Goal: Transaction & Acquisition: Purchase product/service

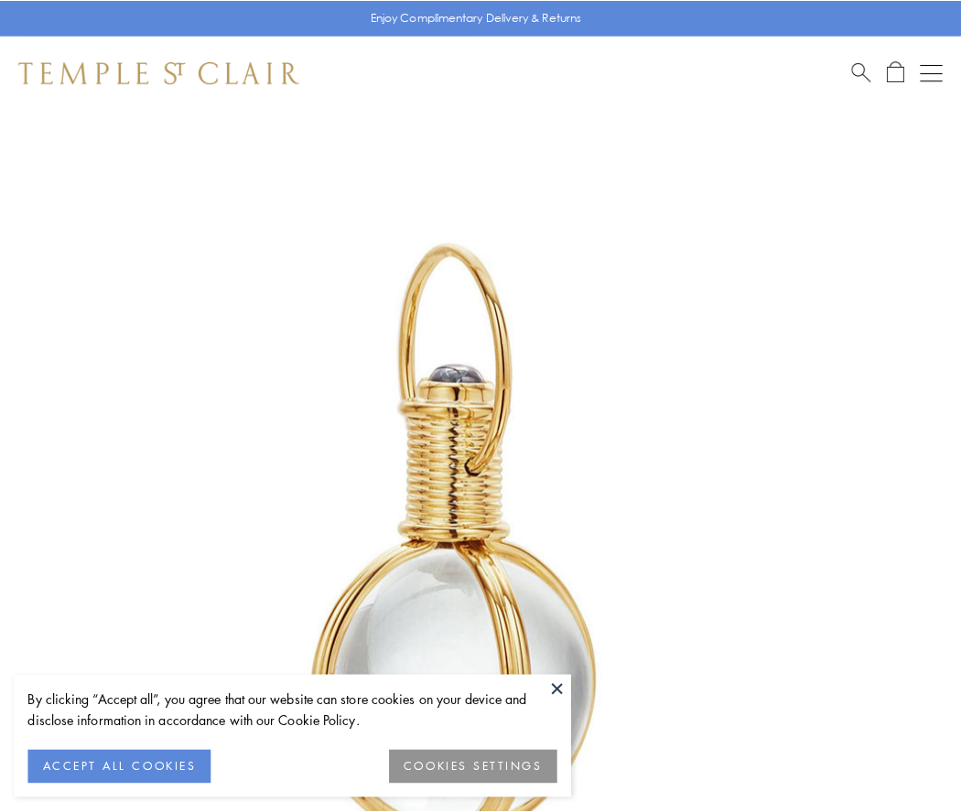
scroll to position [478, 0]
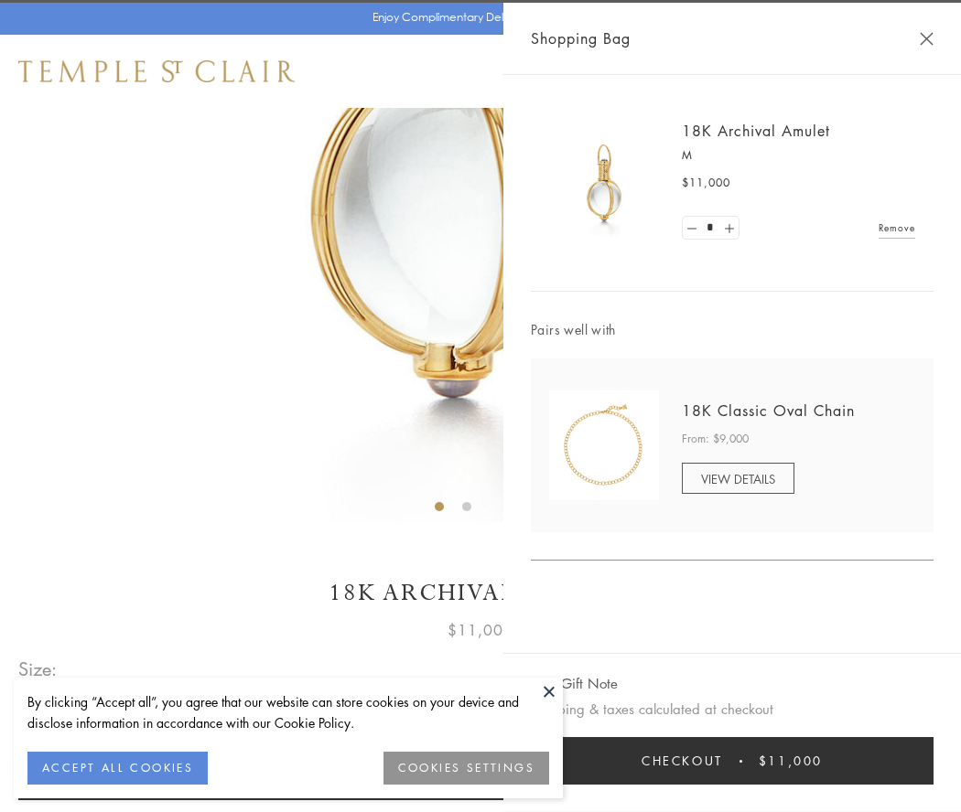
click at [732, 761] on button "Checkout $11,000" at bounding box center [732, 761] width 403 height 48
